Goal: Navigation & Orientation: Go to known website

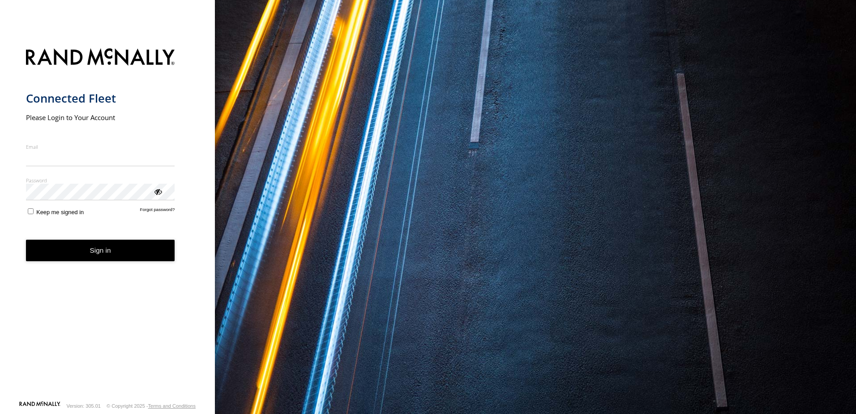
type input "**********"
click at [30, 219] on form "**********" at bounding box center [107, 221] width 163 height 357
click at [90, 250] on button "Sign in" at bounding box center [100, 251] width 149 height 22
